Goal: Transaction & Acquisition: Book appointment/travel/reservation

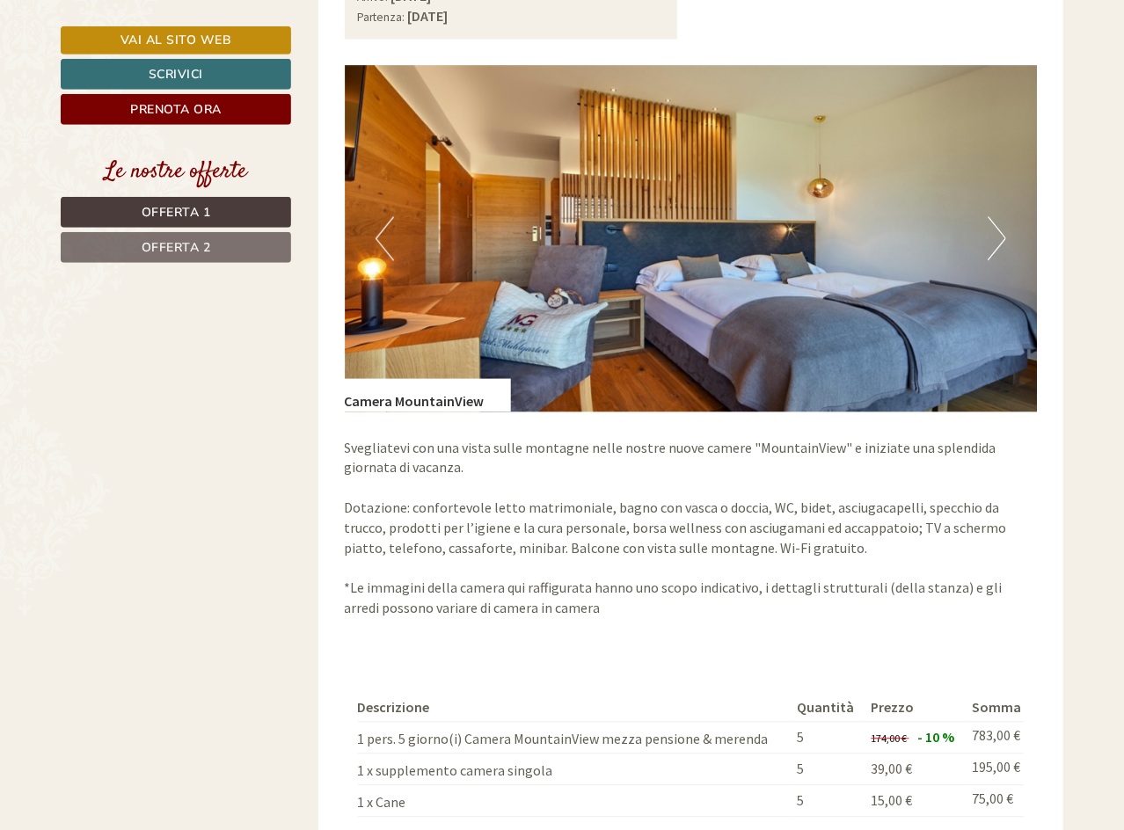
scroll to position [1344, 0]
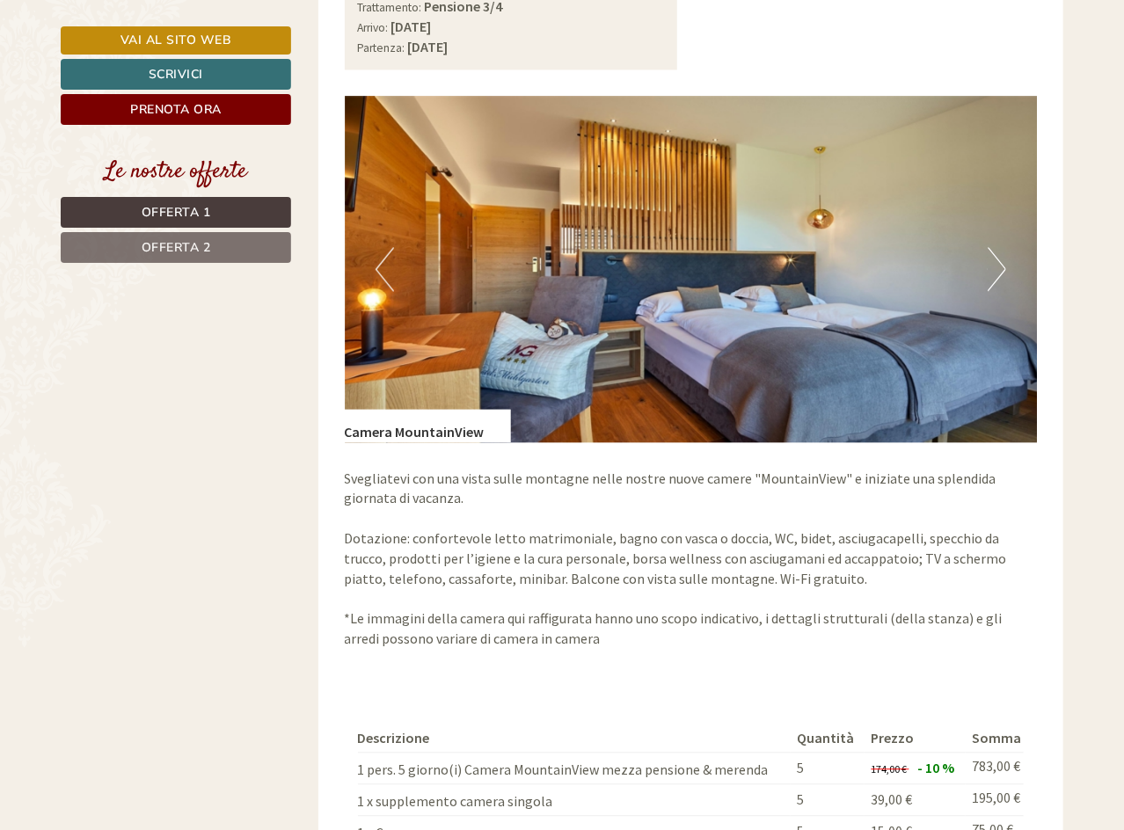
click at [191, 237] on link "Offerta 2" at bounding box center [176, 247] width 230 height 31
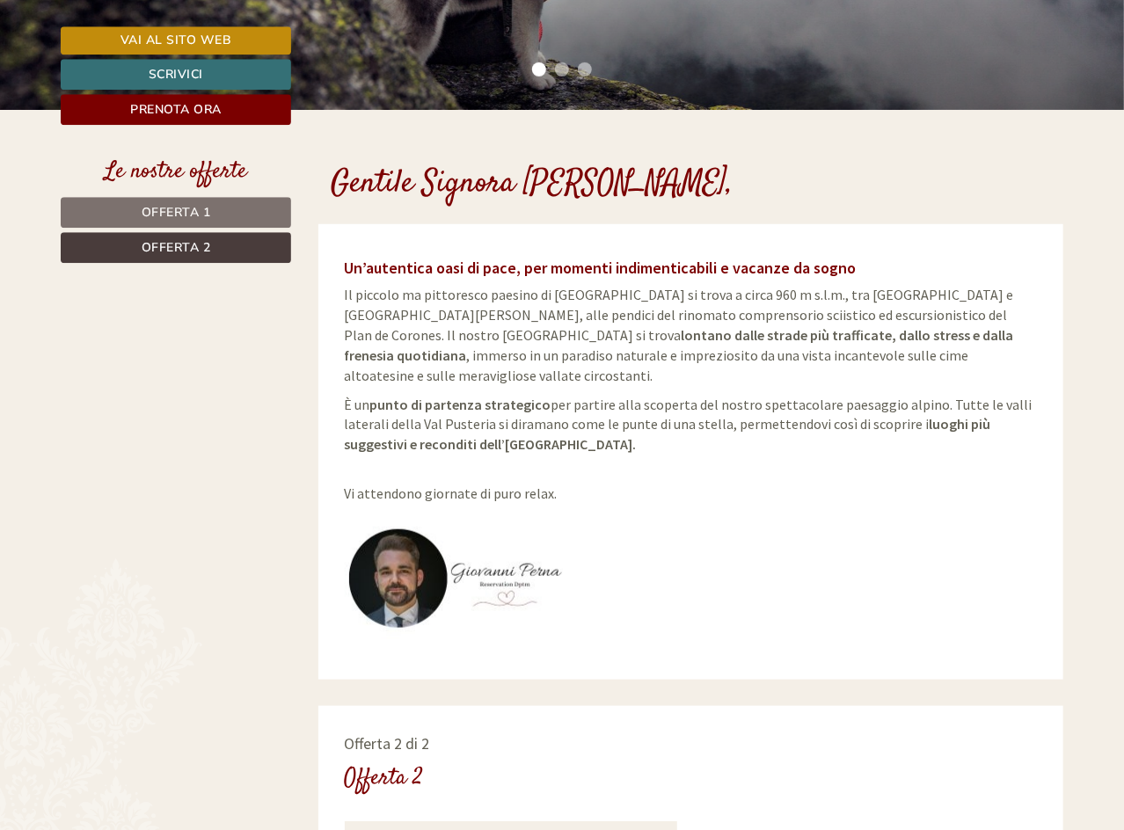
scroll to position [359, 0]
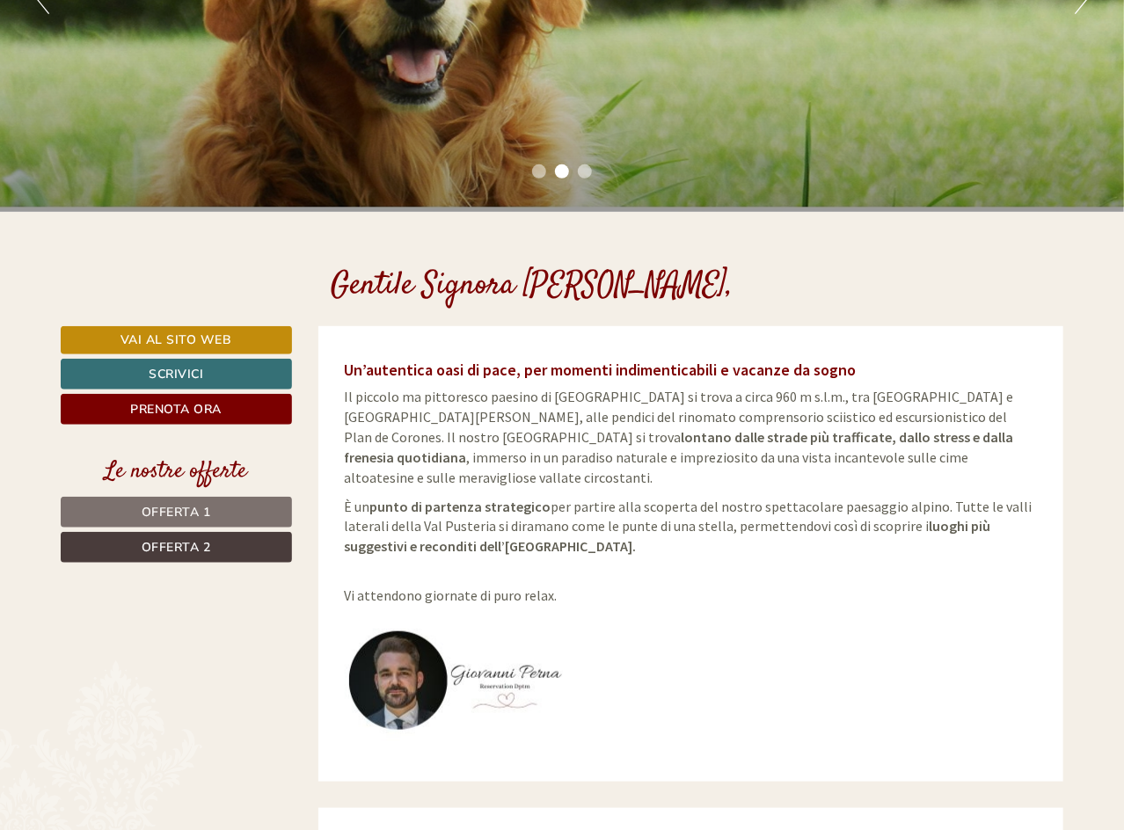
drag, startPoint x: 171, startPoint y: 512, endPoint x: 618, endPoint y: 344, distance: 478.0
click at [178, 504] on span "Offerta 1" at bounding box center [176, 512] width 69 height 17
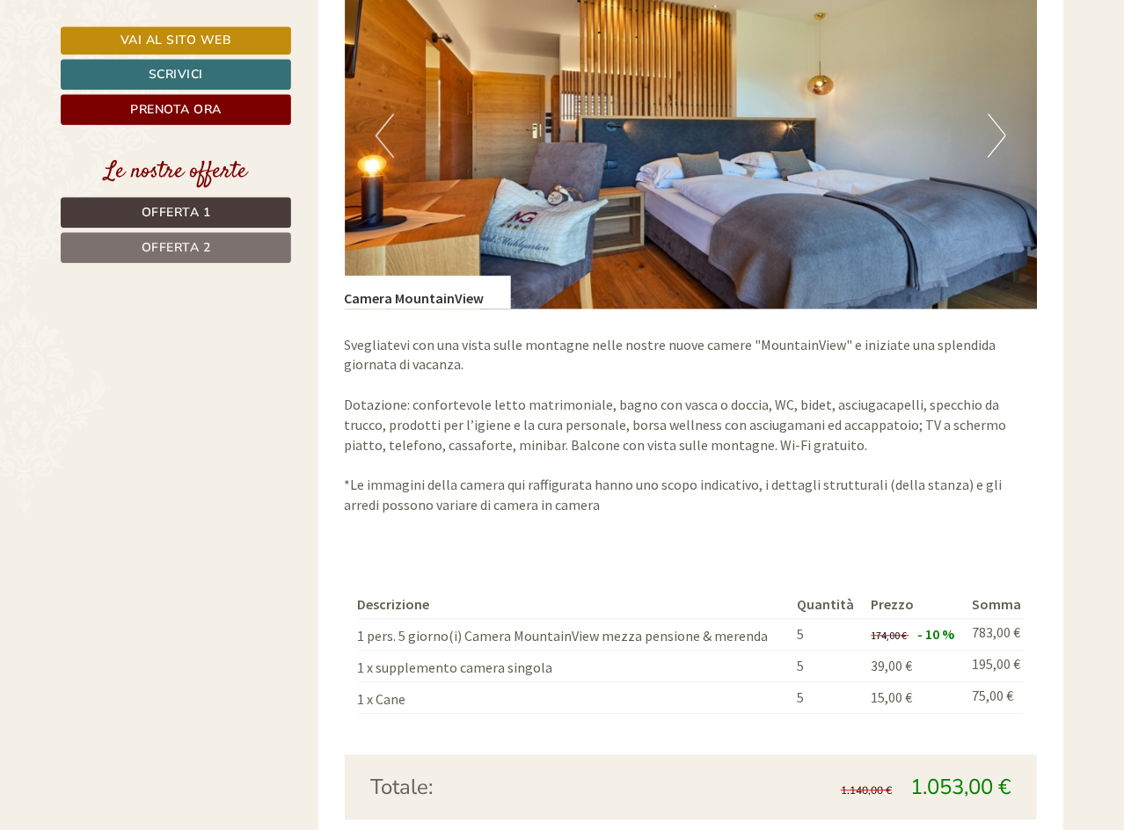
scroll to position [1542, 0]
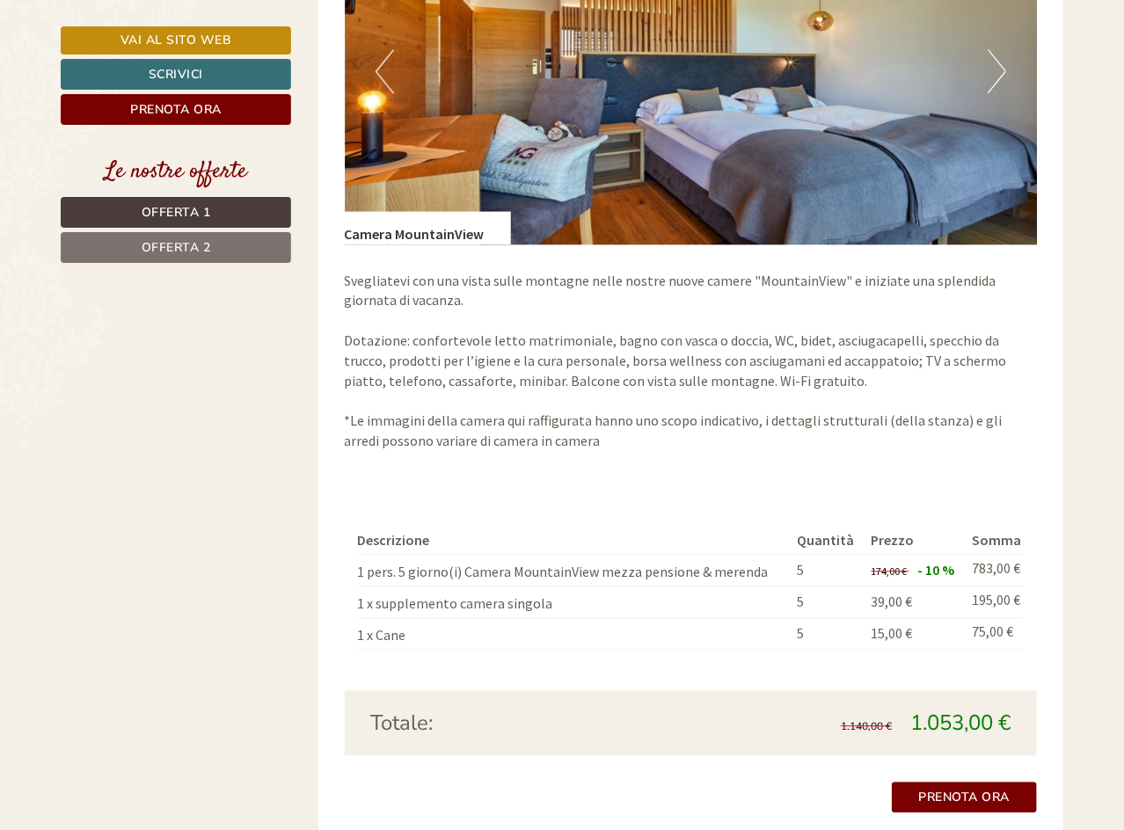
click at [275, 251] on link "Offerta 2" at bounding box center [176, 247] width 230 height 31
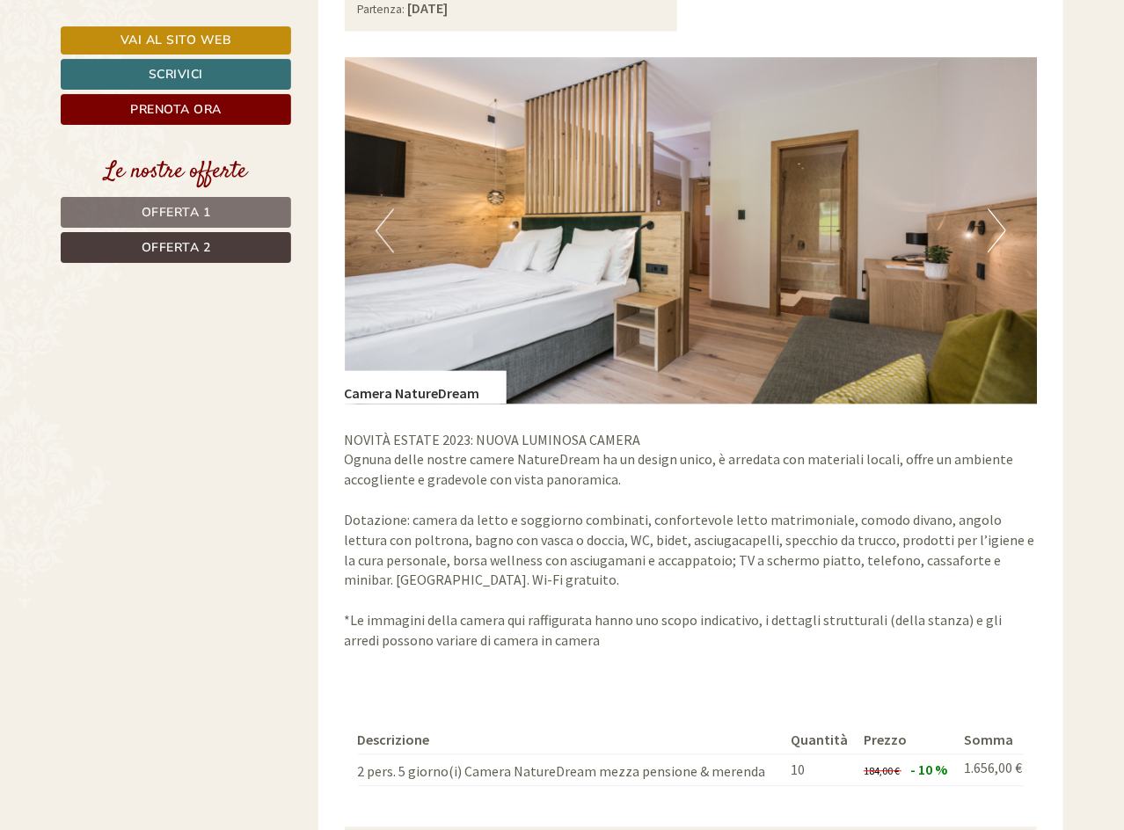
scroll to position [1466, 0]
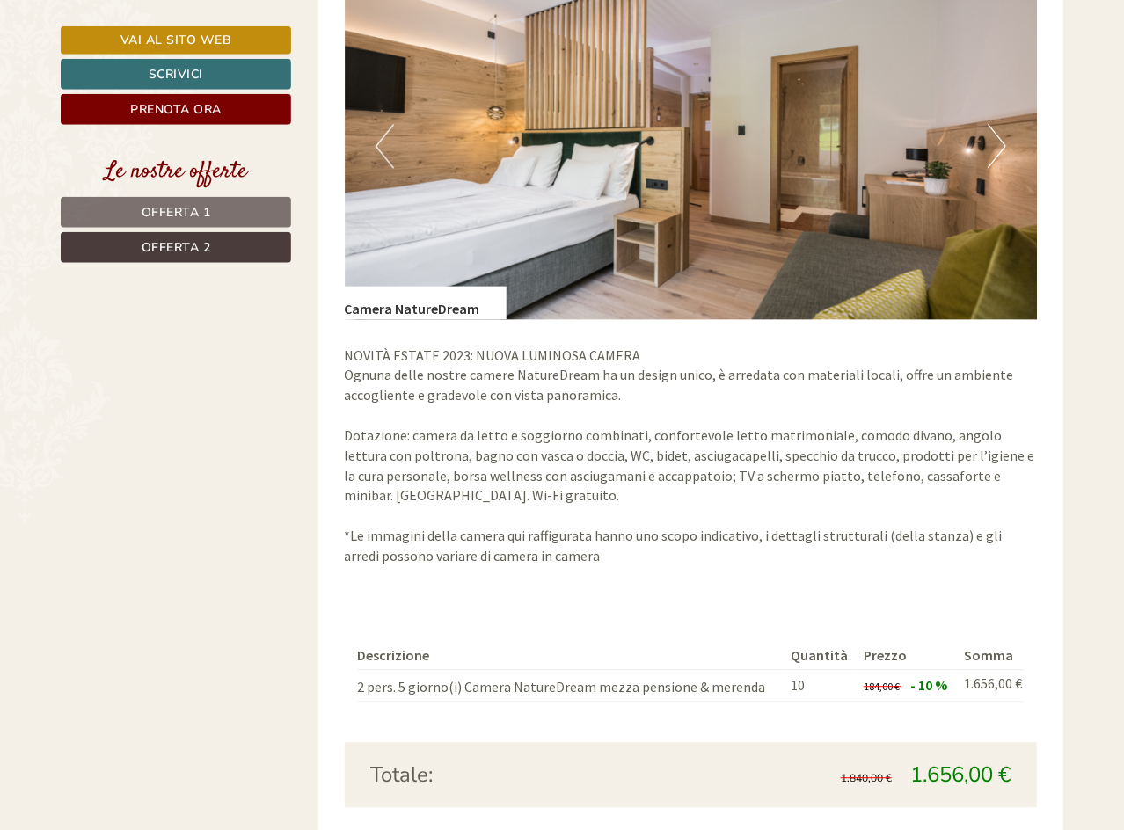
click at [1032, 281] on img at bounding box center [691, 147] width 693 height 346
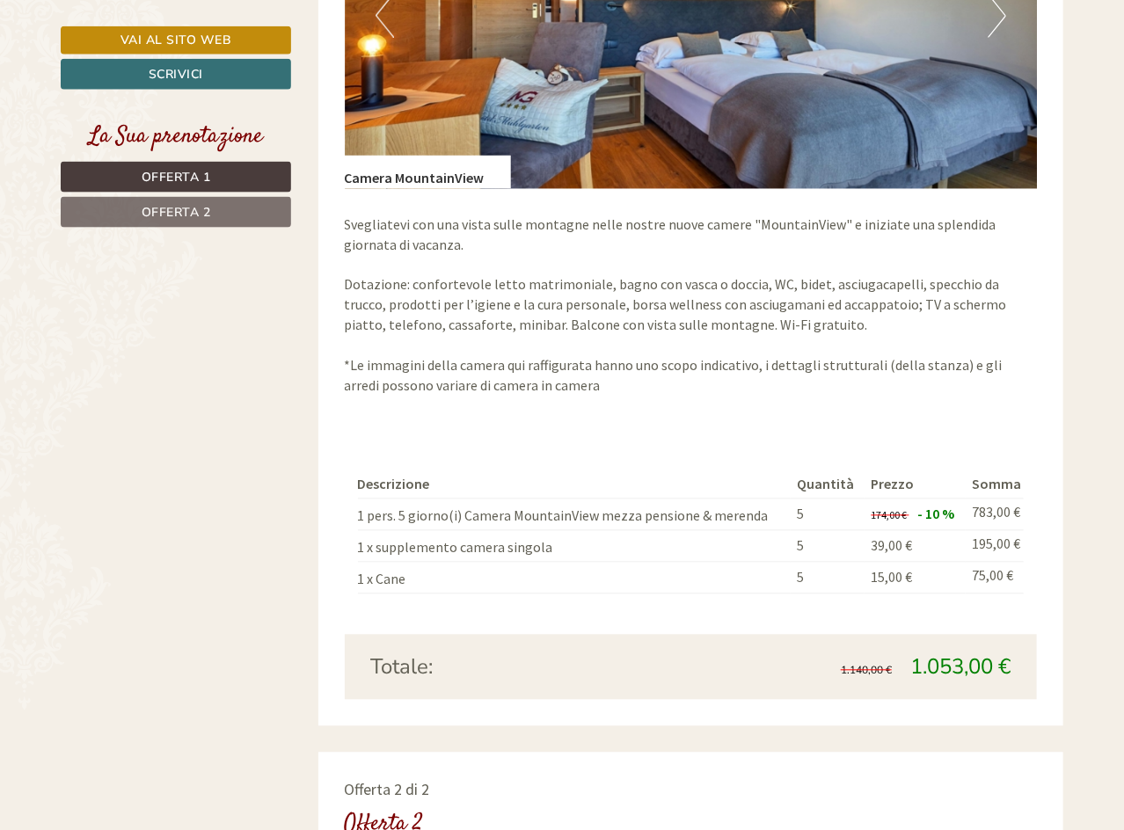
scroll to position [1277, 0]
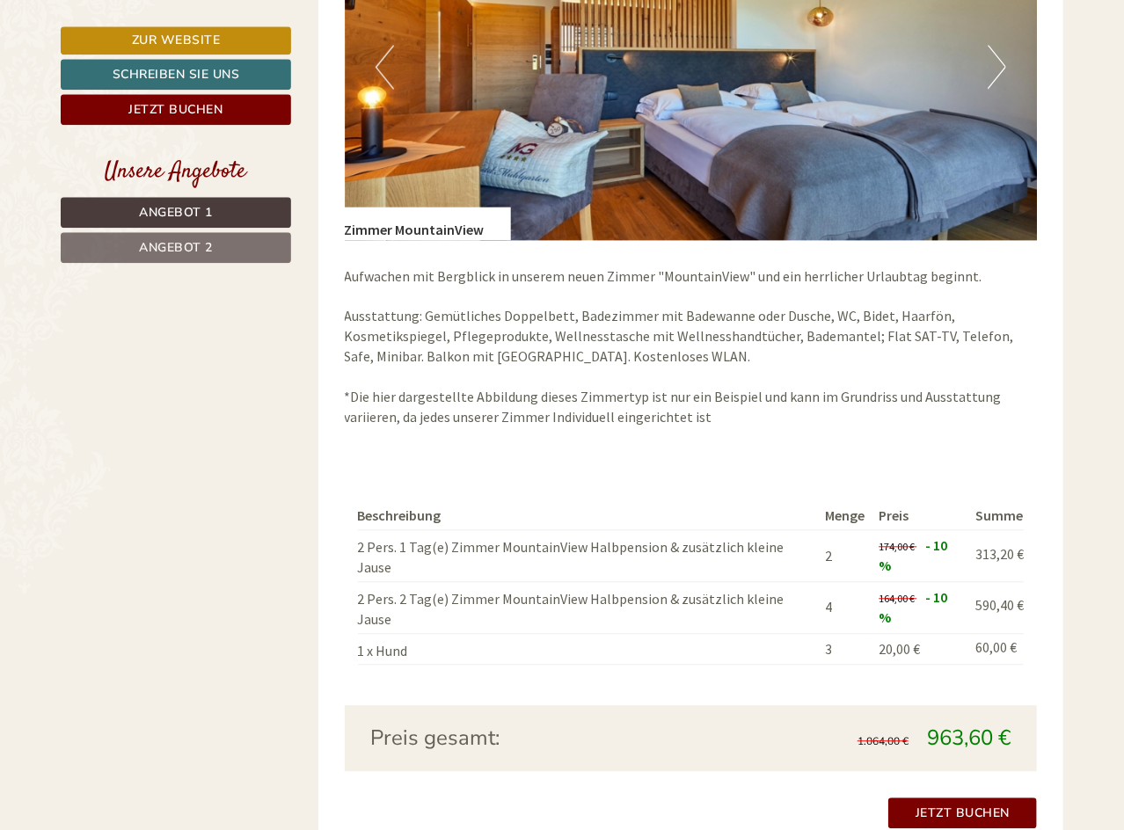
scroll to position [1470, 0]
